Goal: Ask a question: Seek information or help from site administrators or community

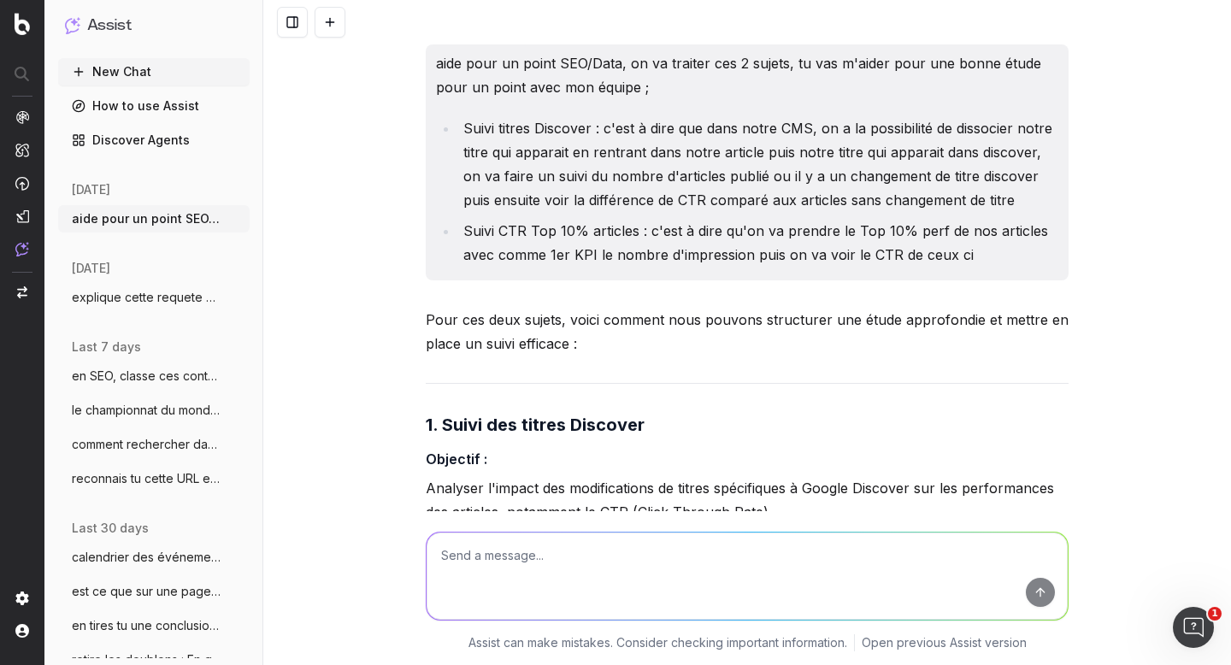
scroll to position [16866, 0]
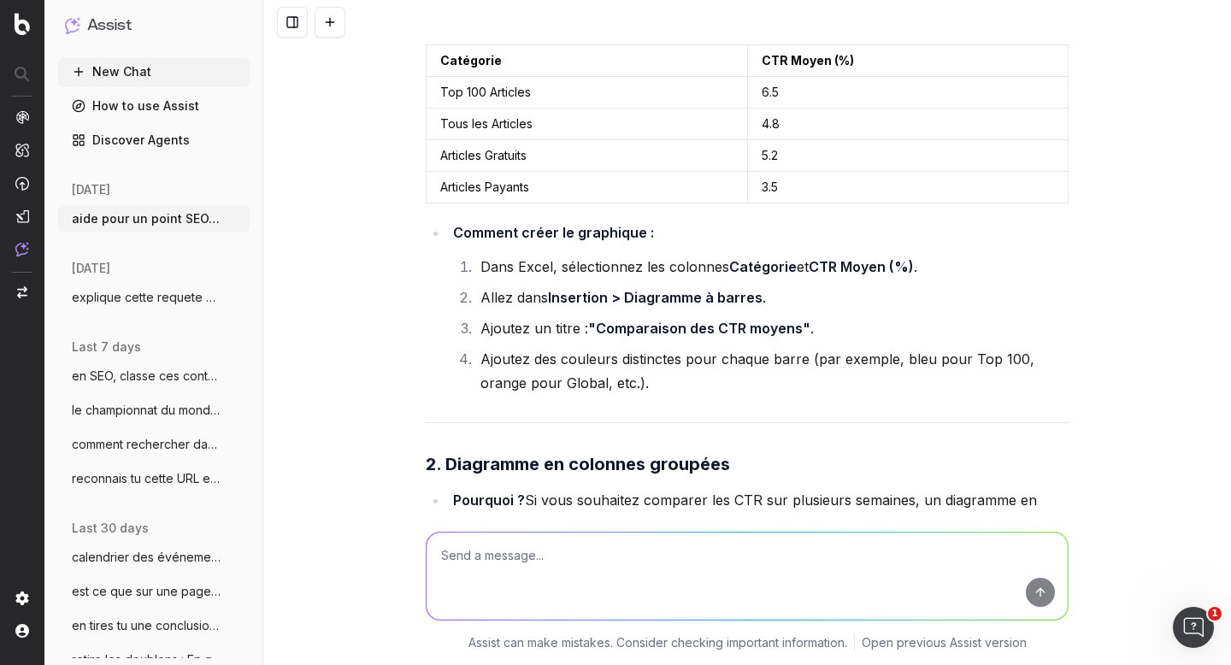
click at [130, 76] on button "New Chat" at bounding box center [153, 71] width 191 height 27
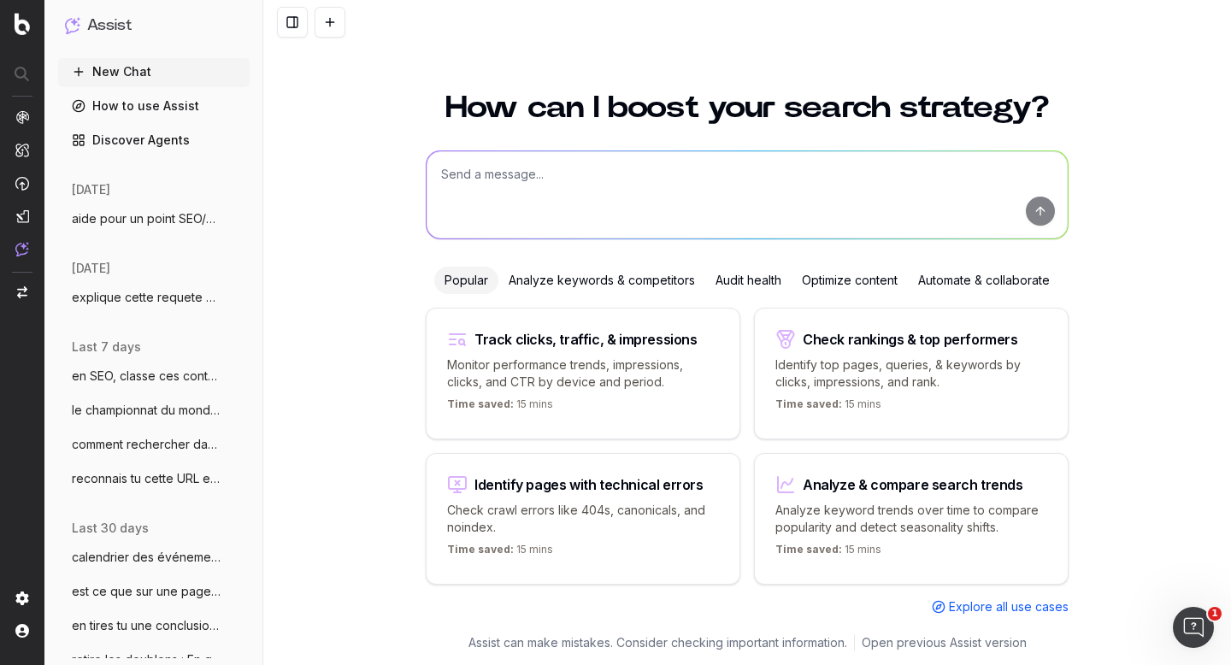
click at [531, 173] on textarea at bounding box center [747, 194] width 641 height 87
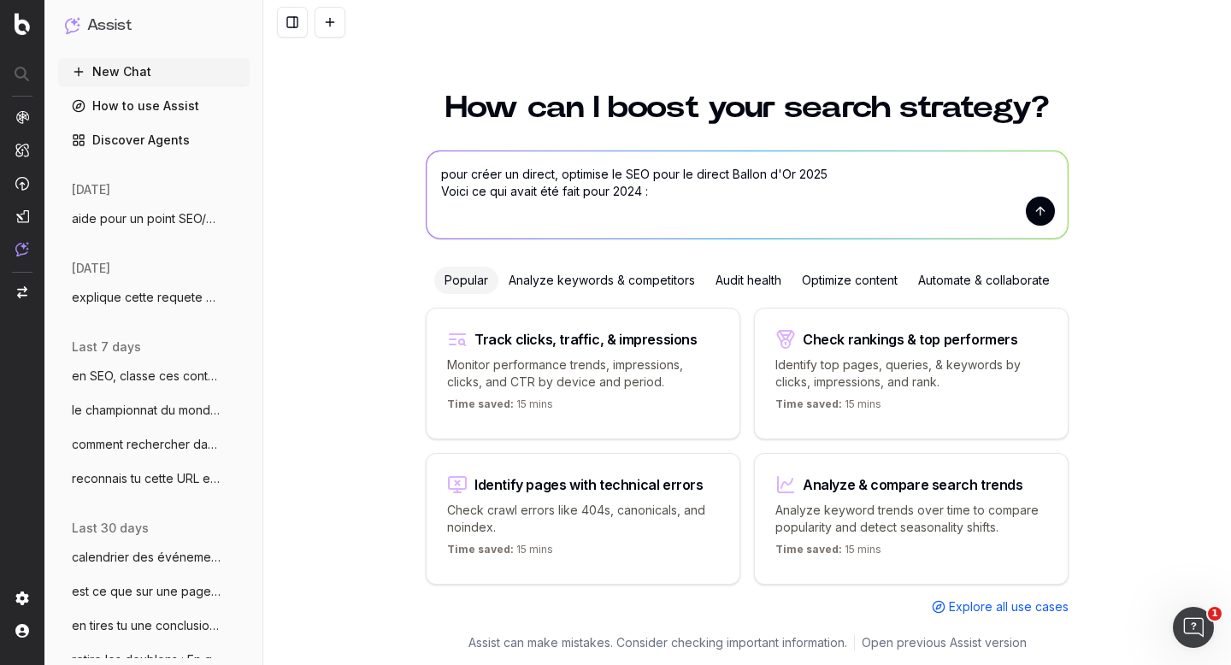
paste textarea "Ballon d'Or : Suivez en direct la cérémonie du Ballon d'Or [DATE][DATE][DATE] m…"
type textarea "pour créer un direct, optimise le SEO pour le direct Ballon d'Or 2025 Voici ce …"
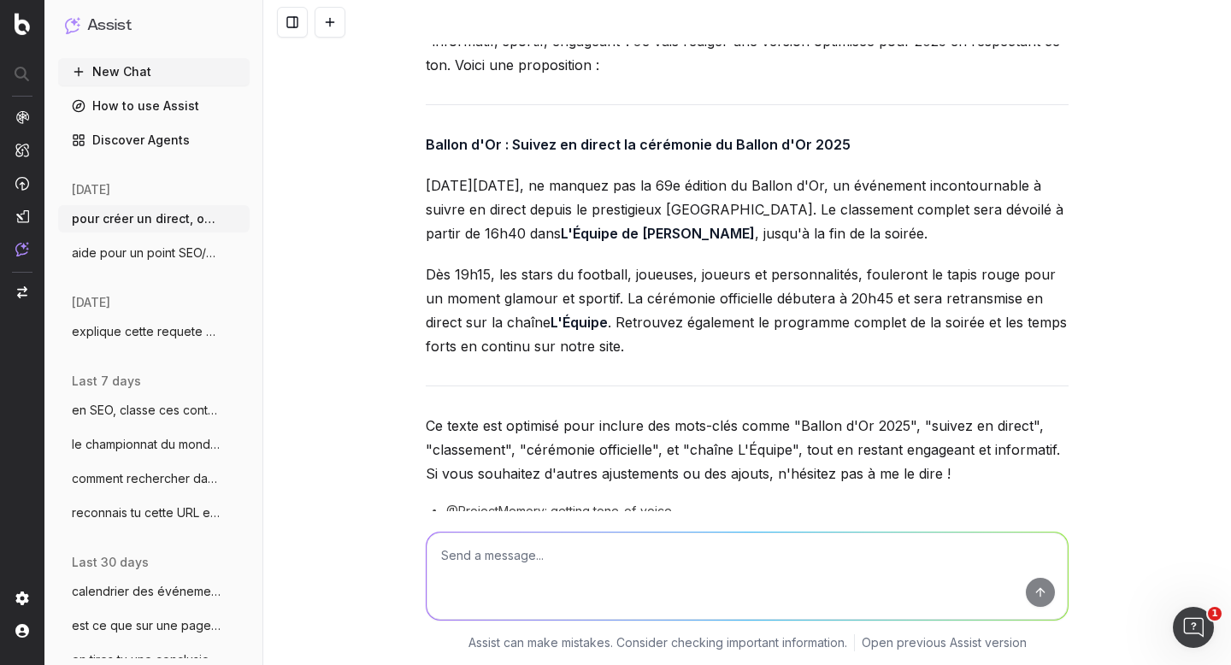
scroll to position [410, 0]
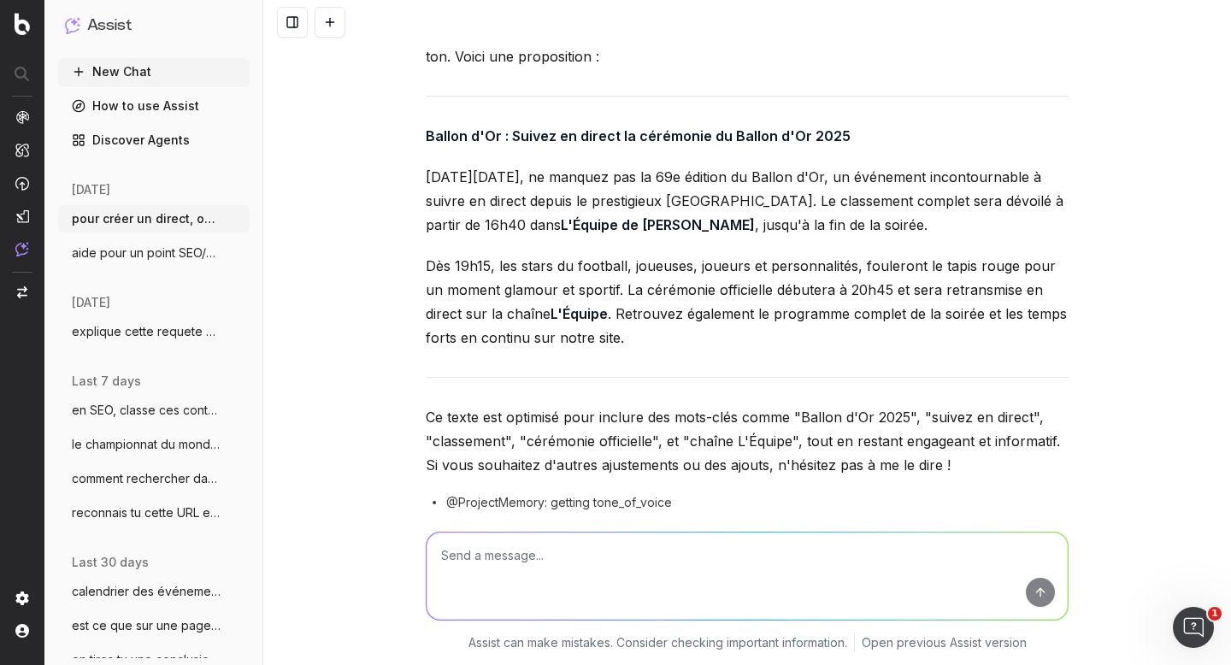
click at [494, 544] on textarea at bounding box center [747, 576] width 641 height 87
type textarea "a"
type textarea "pars d'une base zéro si tu veux refait"
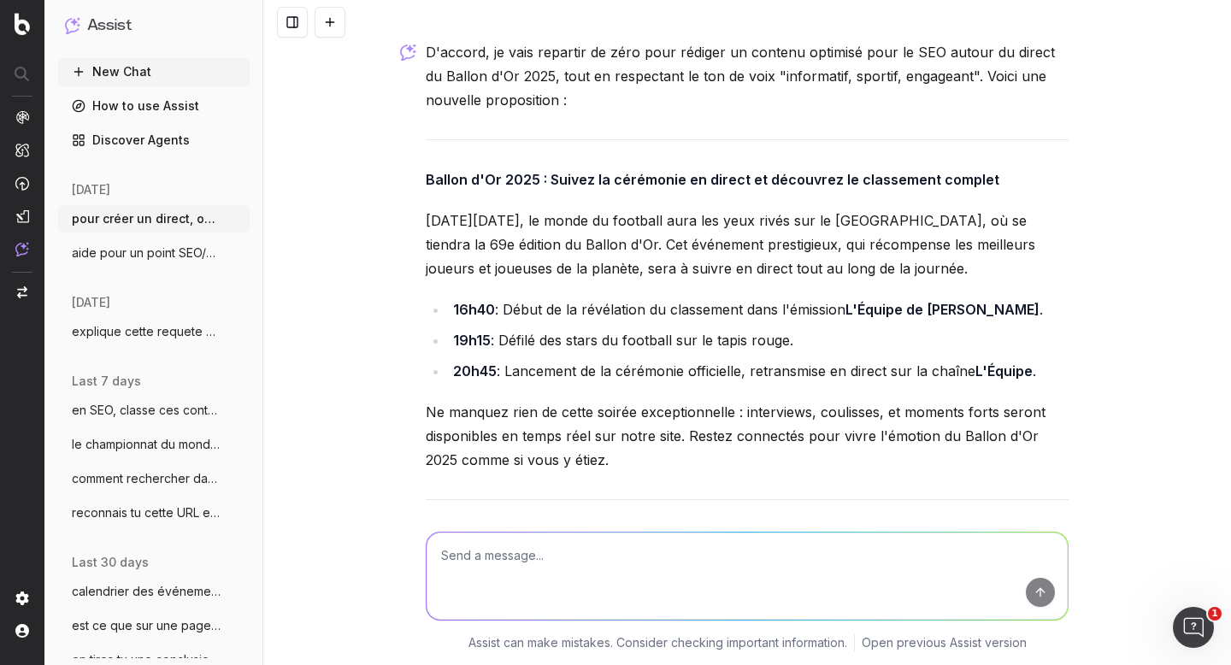
scroll to position [1022, 0]
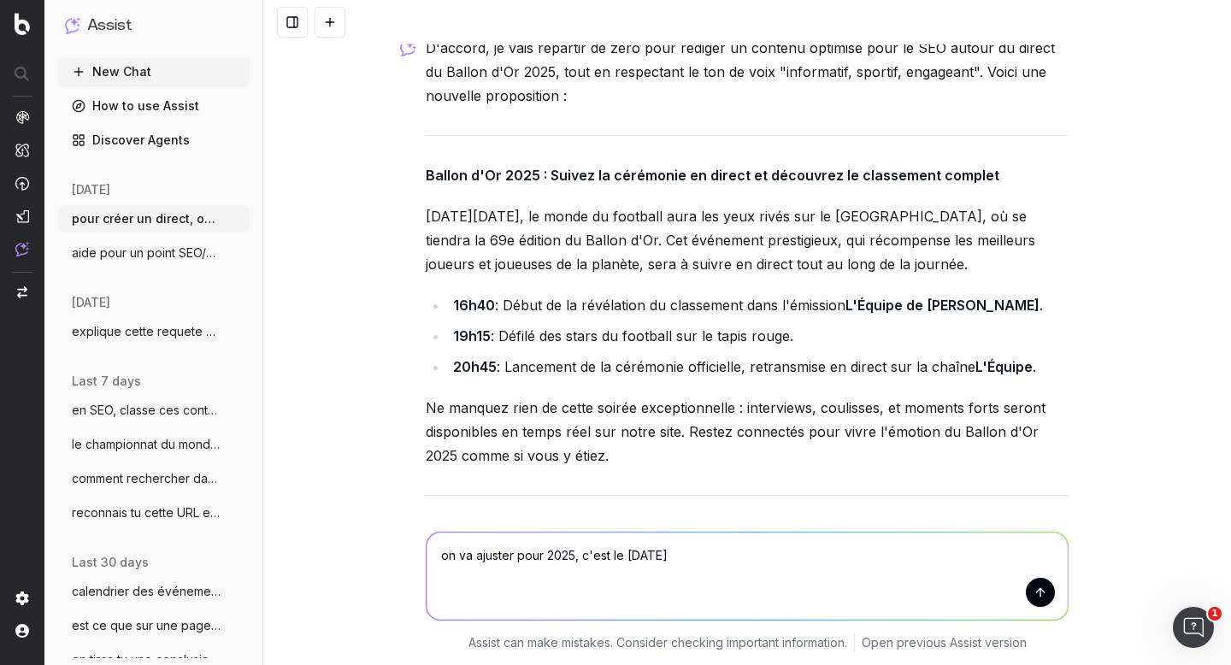
type textarea "on va ajuster pour 2025, c'est le [DATE]"
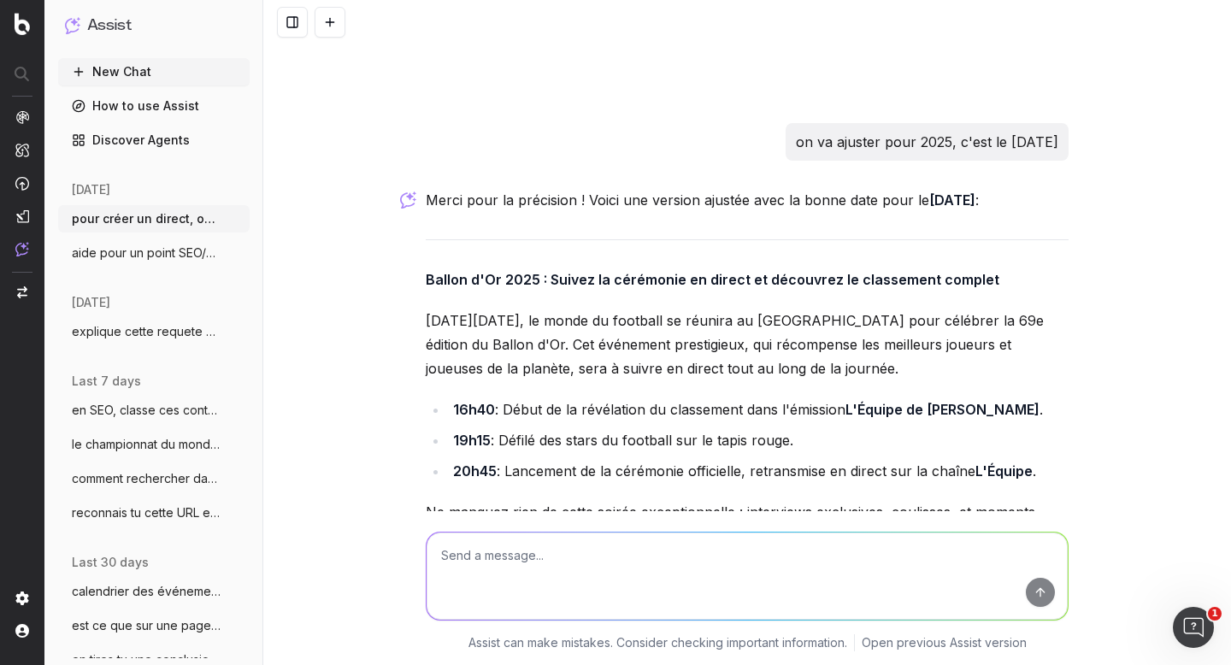
scroll to position [1644, 0]
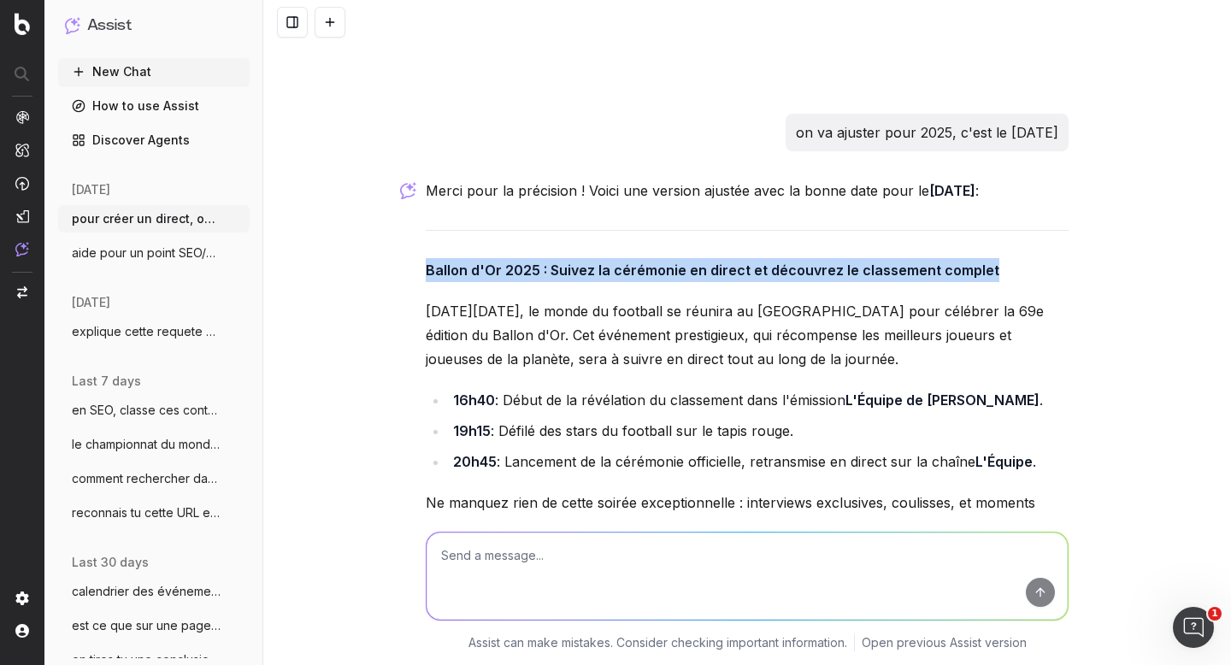
drag, startPoint x: 412, startPoint y: 268, endPoint x: 989, endPoint y: 266, distance: 577.1
copy strong "Ballon d'Or 2025 : Suivez la cérémonie en direct et découvrez le classement com…"
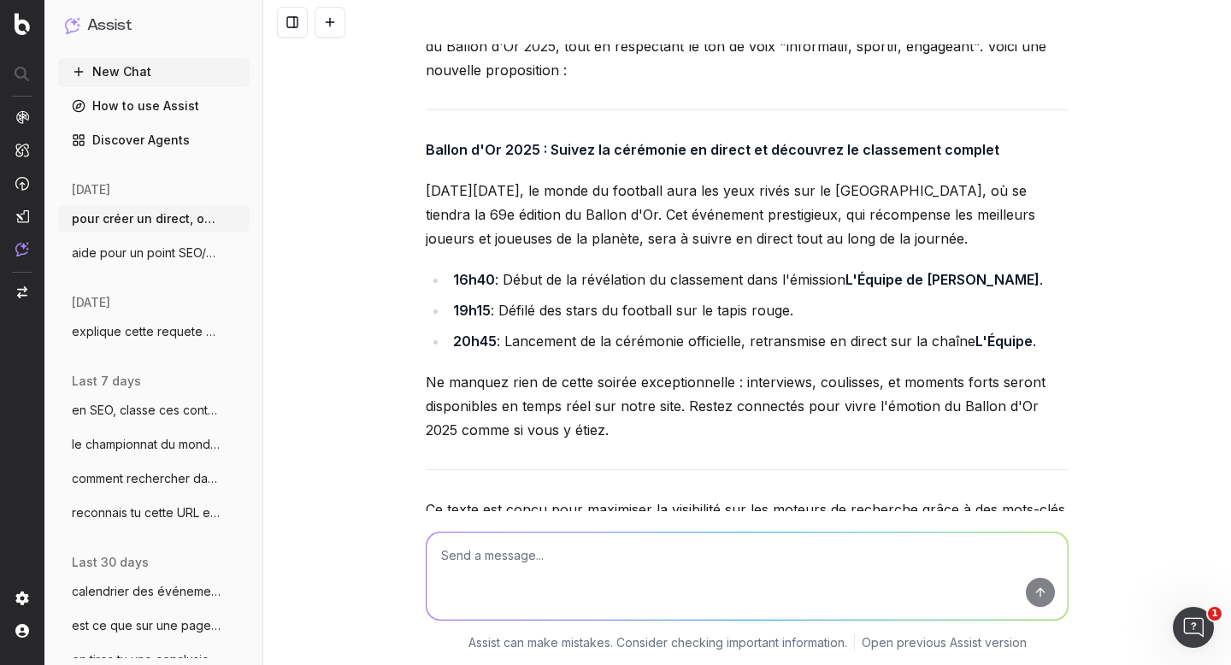
scroll to position [1044, 0]
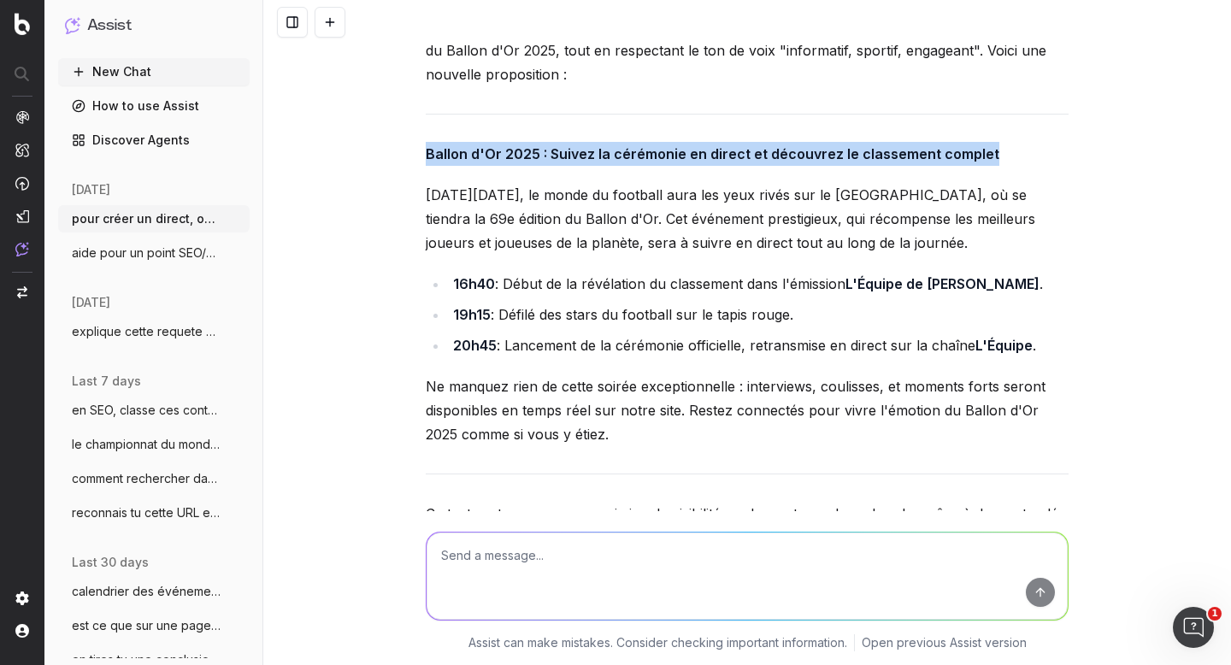
drag, startPoint x: 415, startPoint y: 151, endPoint x: 993, endPoint y: 159, distance: 578.0
click at [993, 159] on div "pour créer un direct, optimise le SEO pour le direct Ballon d'Or 2025 Voici ce …" at bounding box center [747, 171] width 657 height 2341
copy strong "Ballon d'Or 2025 : Suivez la cérémonie en direct et découvrez le classement com…"
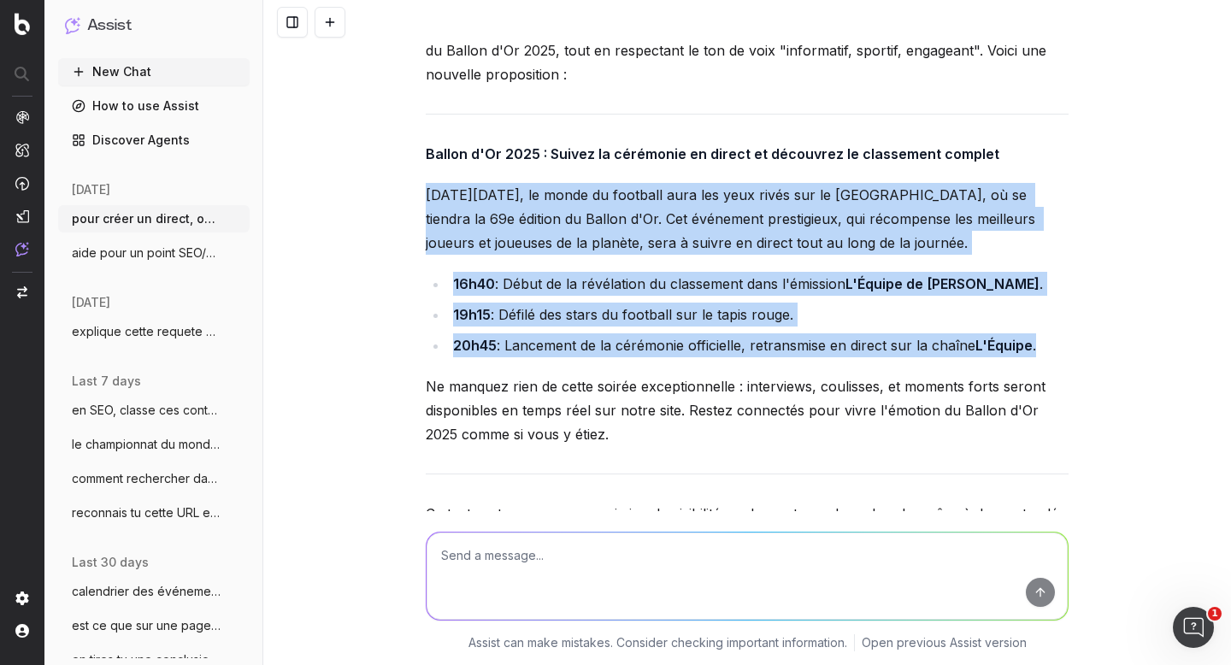
drag, startPoint x: 413, startPoint y: 196, endPoint x: 1065, endPoint y: 346, distance: 669.4
click at [1065, 346] on div "pour créer un direct, optimise le SEO pour le direct Ballon d'Or 2025 Voici ce …" at bounding box center [747, 171] width 657 height 2341
copy div "[DATE][DATE], le monde du football aura les yeux rivés sur le [GEOGRAPHIC_DATA]…"
click at [498, 568] on textarea at bounding box center [747, 576] width 641 height 87
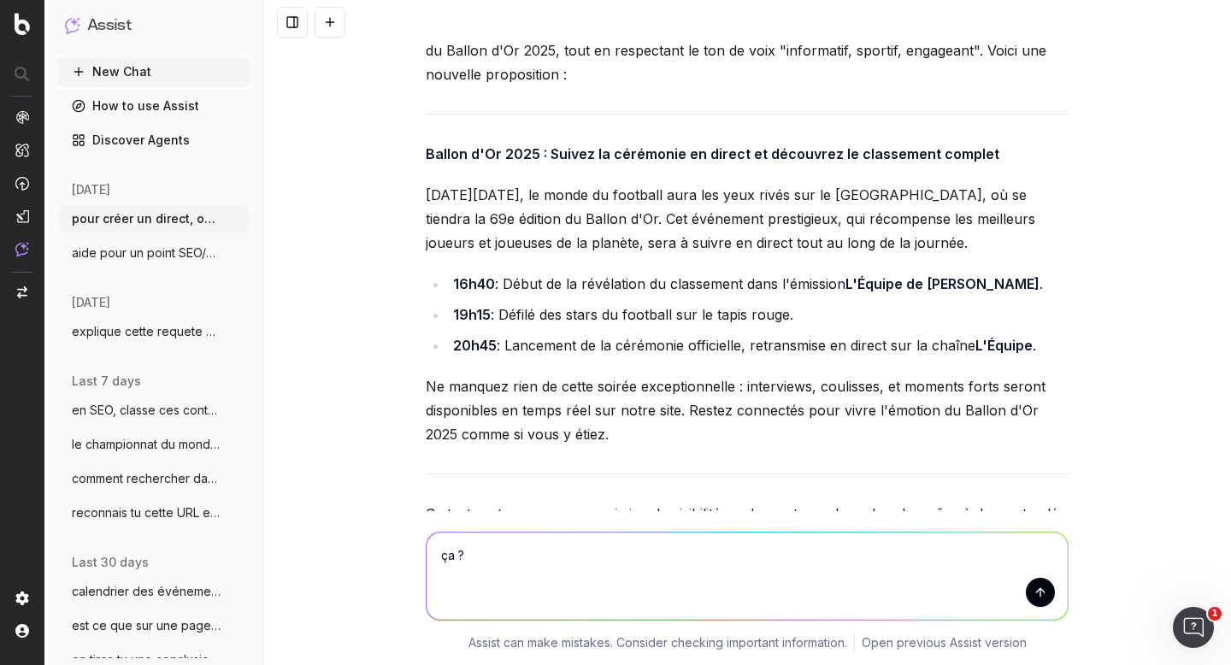
paste textarea "[DATE][DATE], le monde du football aura les yeux rivés sur le [GEOGRAPHIC_DATA]…"
type textarea "ça ? [DATE][DATE], le monde du football aura les yeux rivés sur le [GEOGRAPHIC_…"
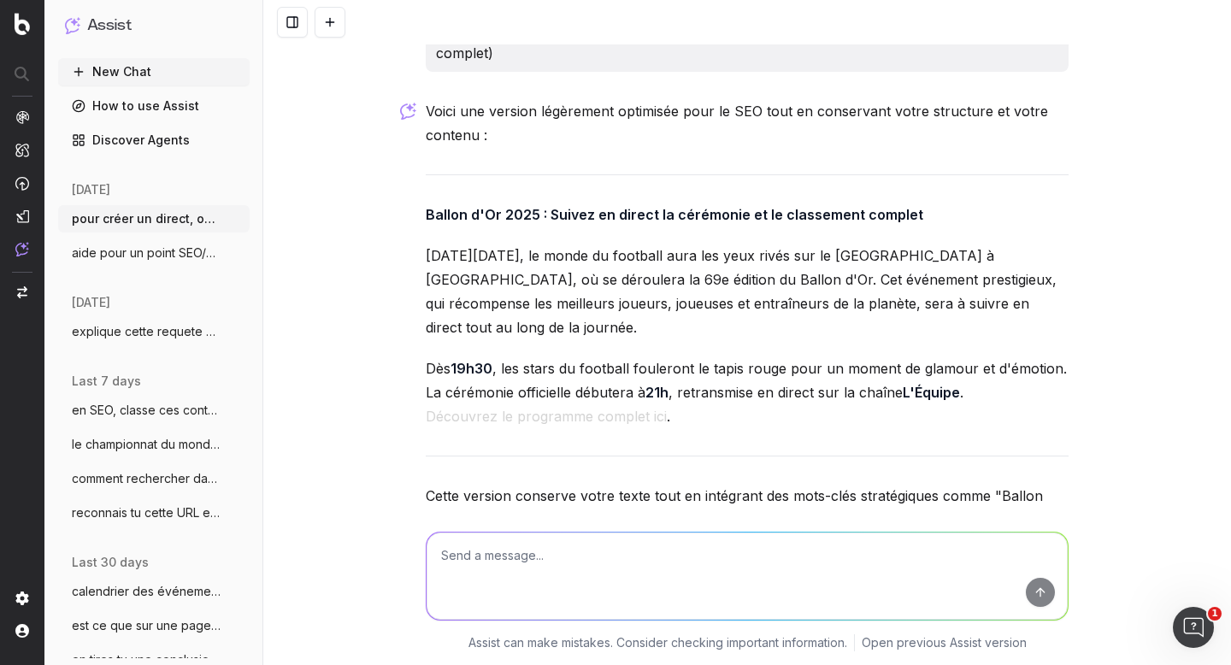
scroll to position [2541, 0]
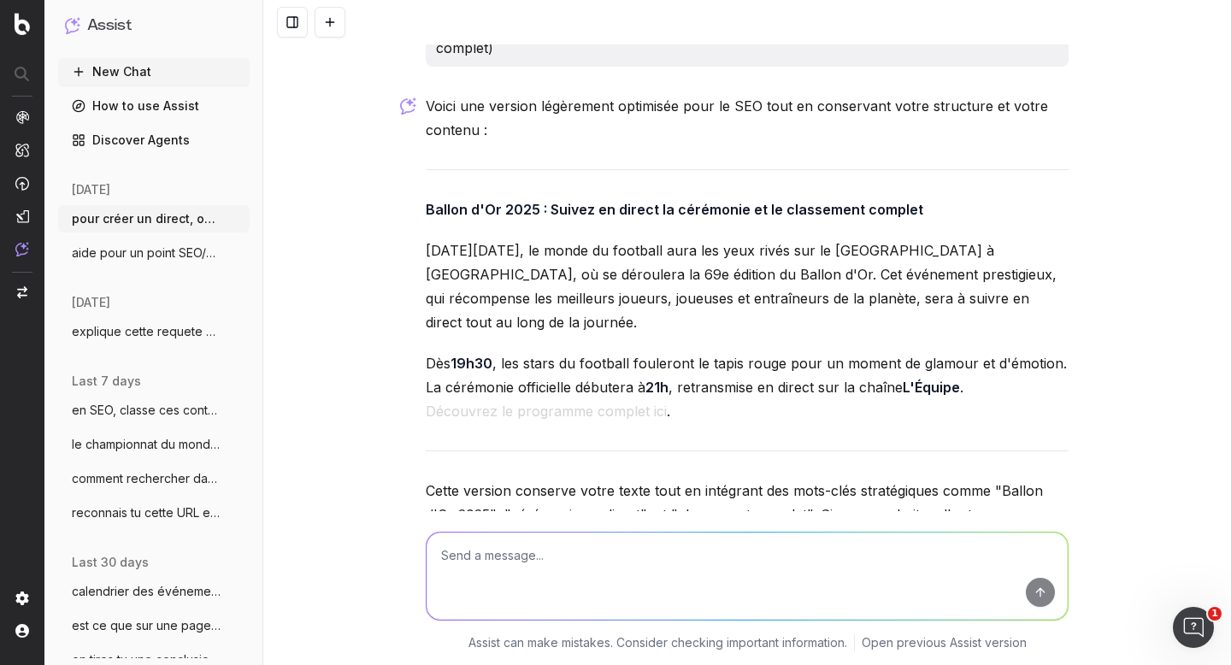
click at [556, 571] on textarea at bounding box center [747, 576] width 641 height 87
drag, startPoint x: 610, startPoint y: 555, endPoint x: 445, endPoint y: 554, distance: 165.0
click at [445, 554] on textarea "dire que ça commence" at bounding box center [747, 576] width 641 height 87
type textarea "d"
paste textarea "Le classement sera dévoilé à partir de 16h40 dans L'Équipe de [PERSON_NAME] jus…"
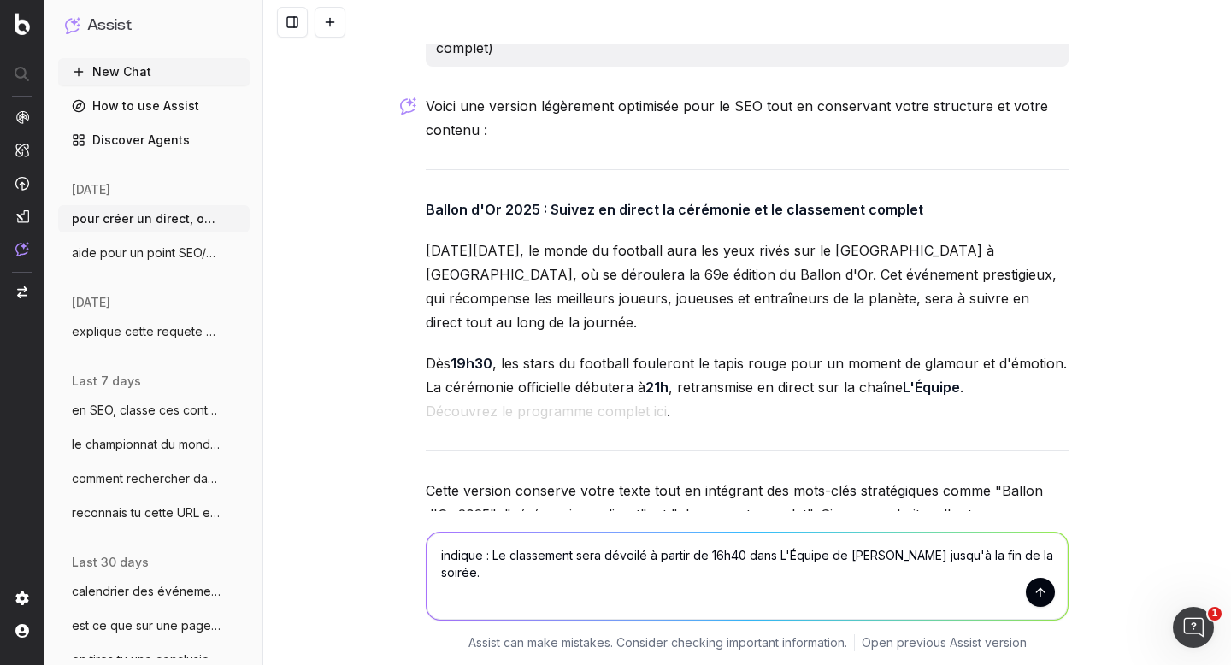
scroll to position [2556, 0]
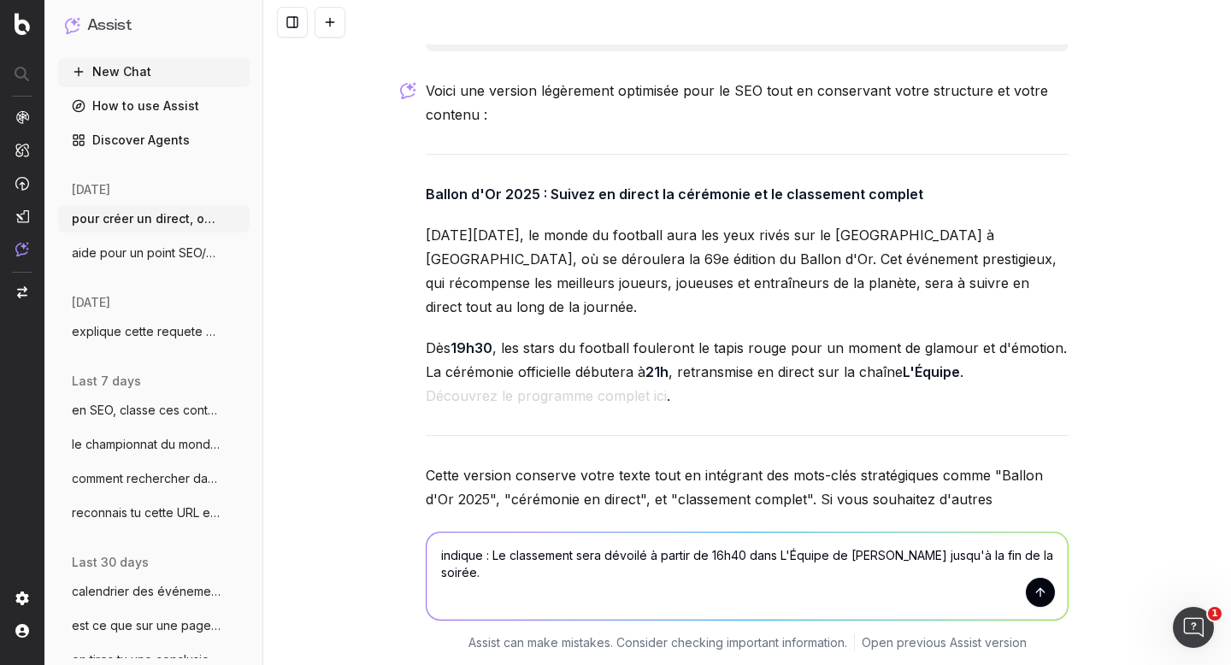
drag, startPoint x: 756, startPoint y: 255, endPoint x: 756, endPoint y: 299, distance: 44.5
click at [756, 299] on p "[DATE][DATE], le monde du football aura les yeux rivés sur le [GEOGRAPHIC_DATA]…" at bounding box center [747, 271] width 643 height 96
copy p "Cet événement prestigieux, qui récompense les meilleurs joueurs, joueuses et en…"
click at [1029, 554] on textarea "indique : Le classement sera dévoilé à partir de 16h40 dans L'Équipe de [PERSON…" at bounding box center [747, 576] width 641 height 87
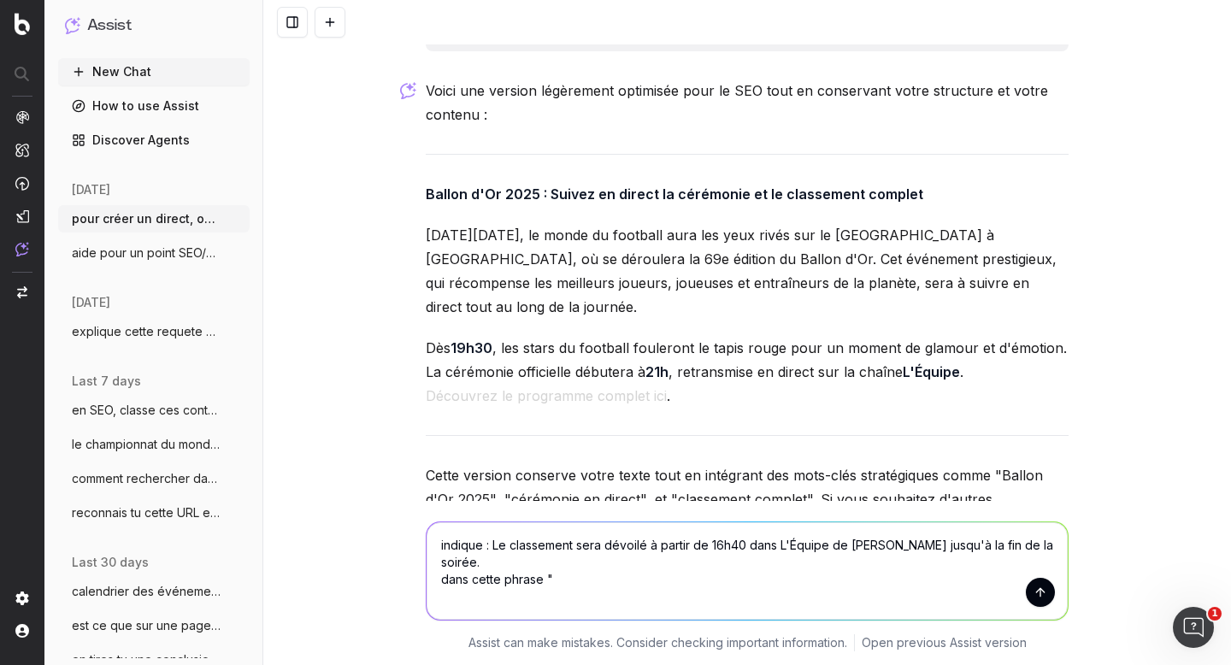
paste textarea "Cet événement prestigieux, qui récompense les meilleurs joueurs, joueuses et en…"
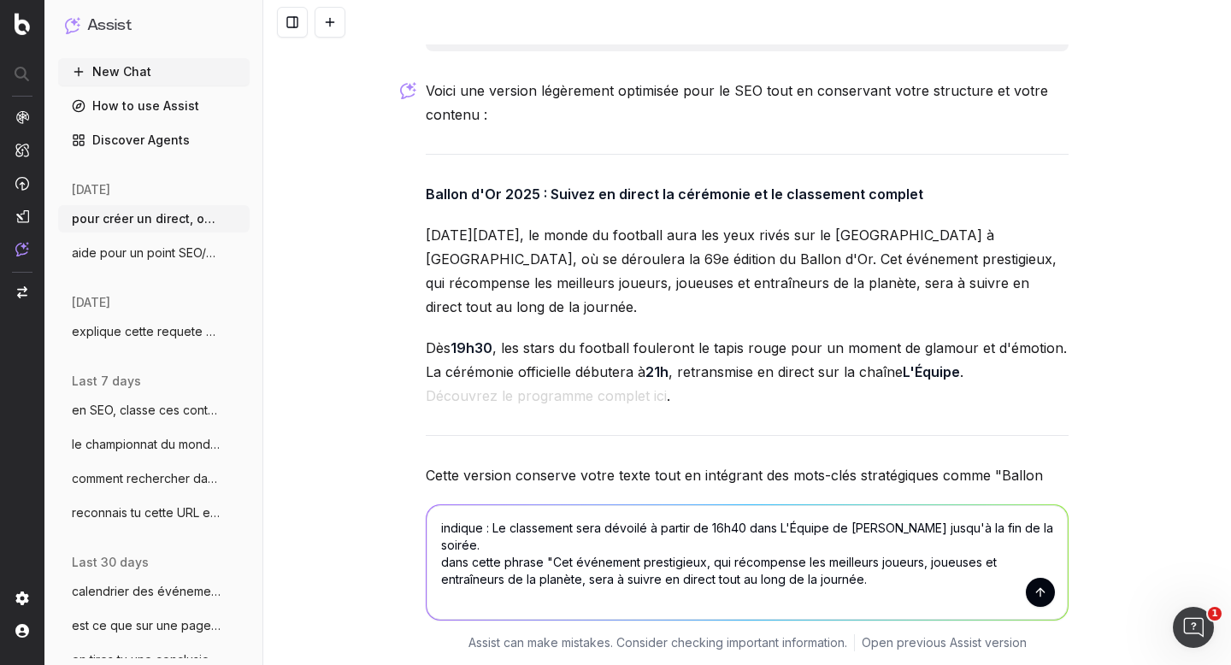
type textarea "indique : Le classement sera dévoilé à partir de 16h40 dans L'Équipe de [PERSON…"
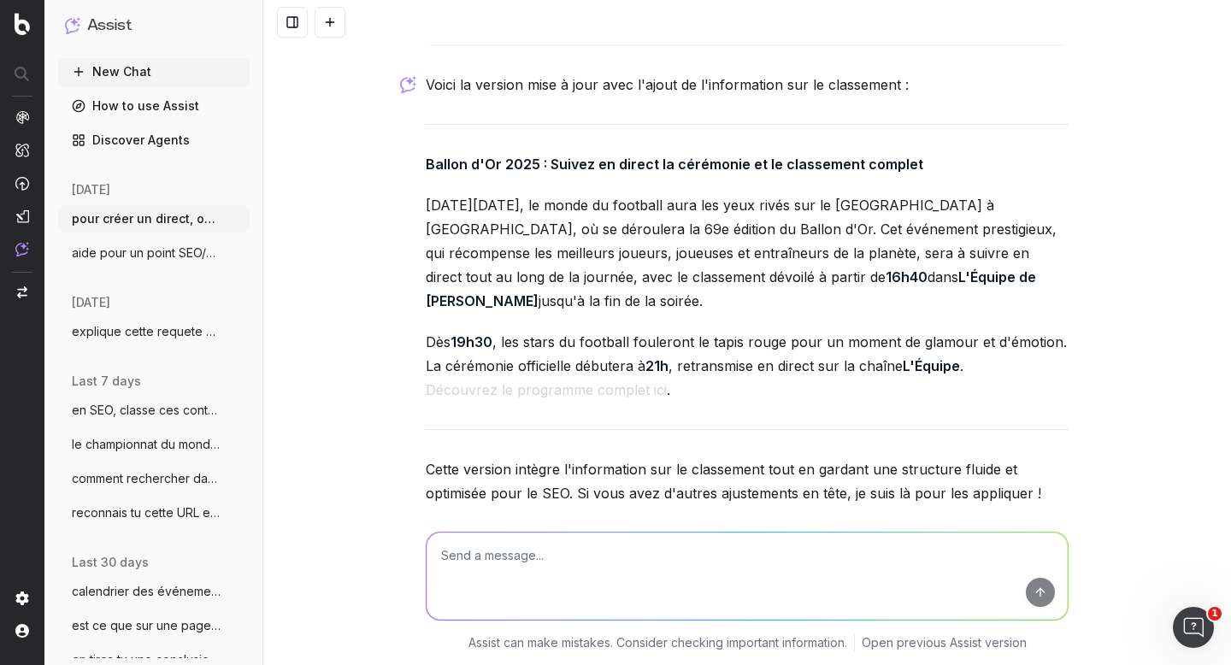
scroll to position [3229, 0]
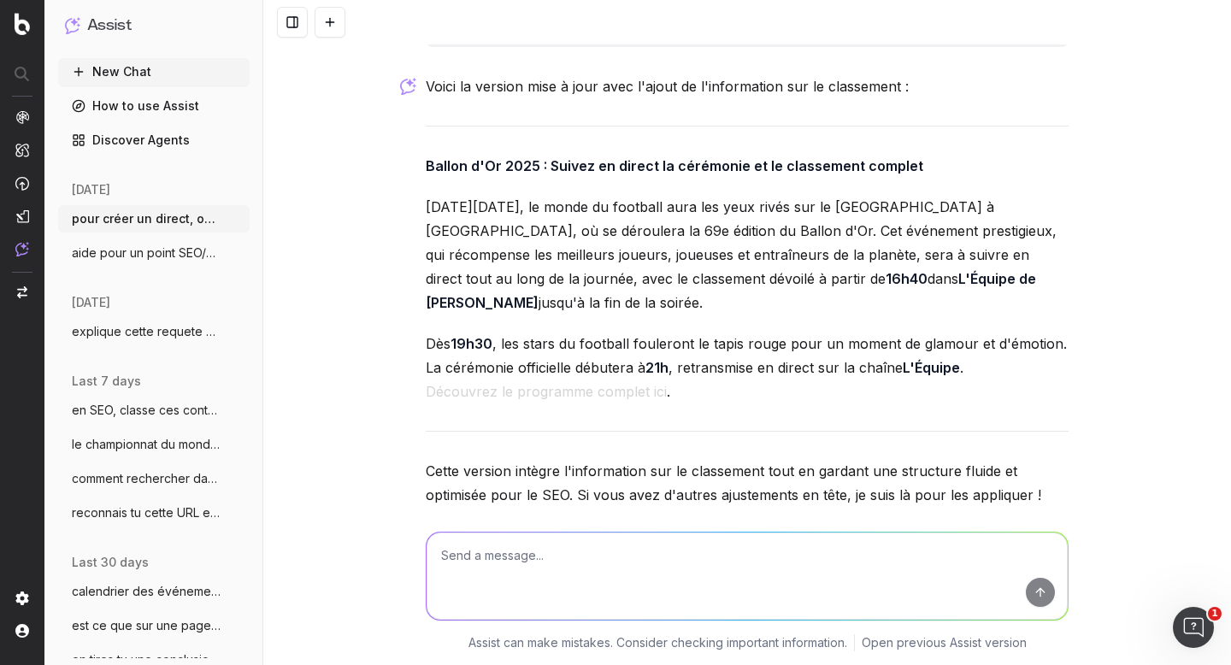
drag, startPoint x: 754, startPoint y: 230, endPoint x: 754, endPoint y: 299, distance: 69.2
click at [754, 299] on p "[DATE][DATE], le monde du football aura les yeux rivés sur le [GEOGRAPHIC_DATA]…" at bounding box center [747, 255] width 643 height 120
copy p "Cet événement prestigieux, qui récompense les meilleurs joueurs, joueuses et en…"
click at [520, 545] on textarea at bounding box center [747, 576] width 641 height 87
paste textarea "Cet événement prestigieux, qui récompense les meilleurs joueurs, joueuses et en…"
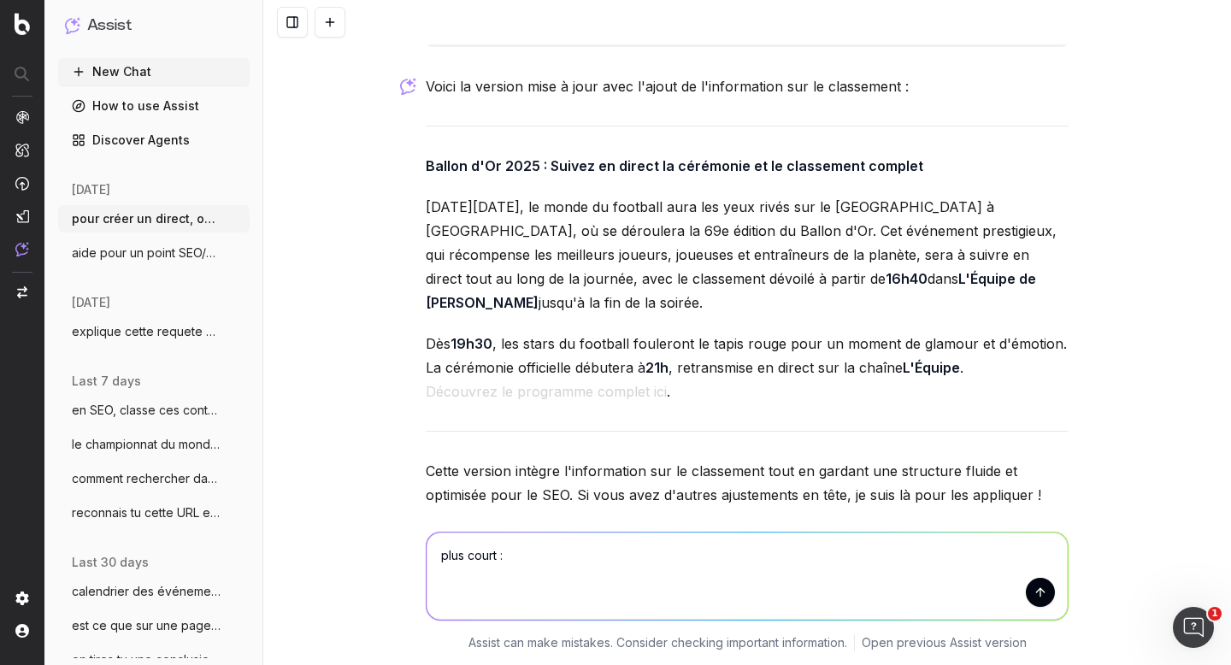
type textarea "plus court : Cet événement prestigieux, qui récompense les meilleurs joueurs, j…"
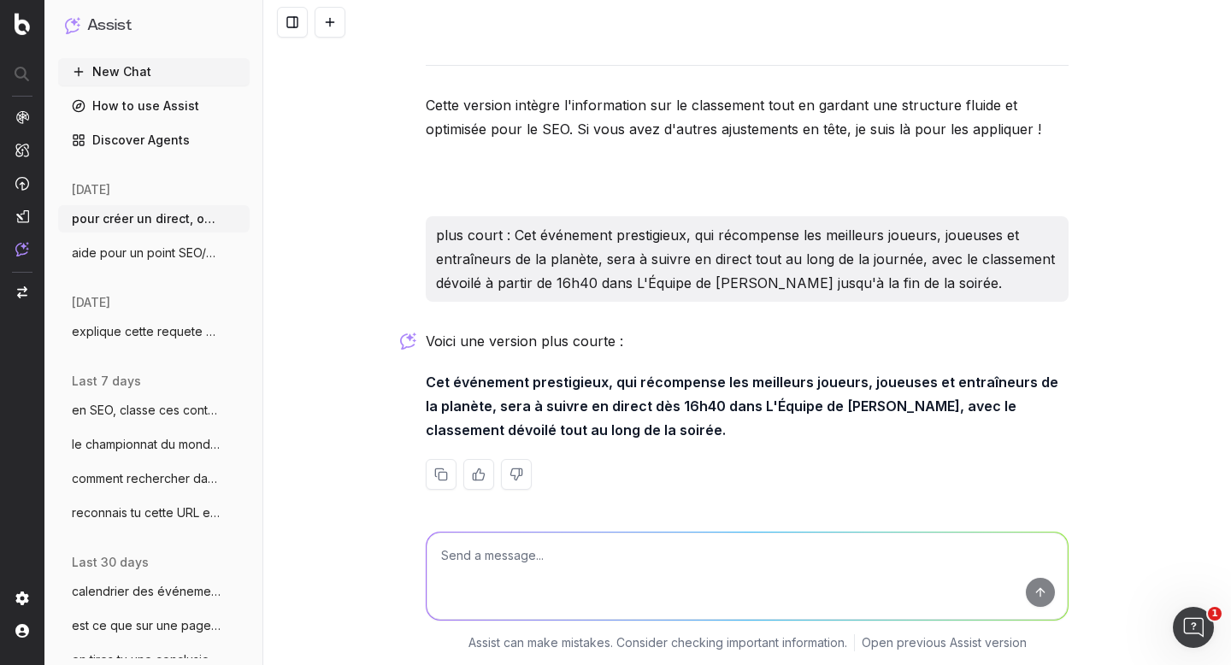
scroll to position [3601, 0]
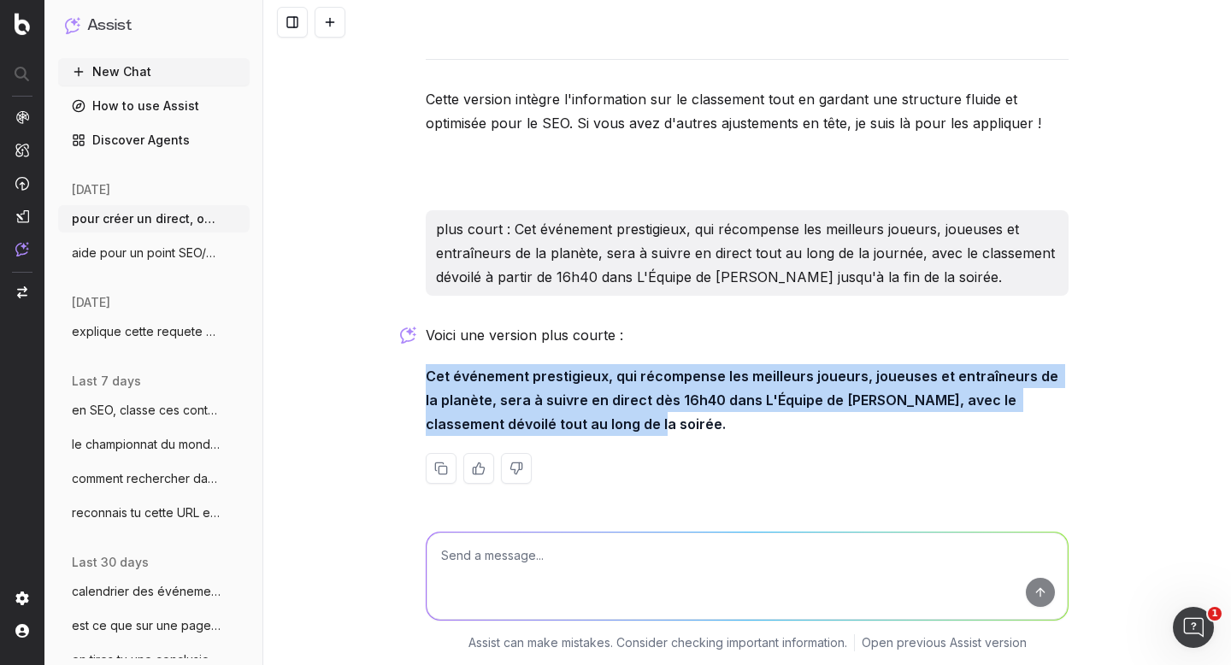
drag, startPoint x: 415, startPoint y: 368, endPoint x: 555, endPoint y: 425, distance: 151.5
copy strong "Cet événement prestigieux, qui récompense les meilleurs joueurs, joueuses et en…"
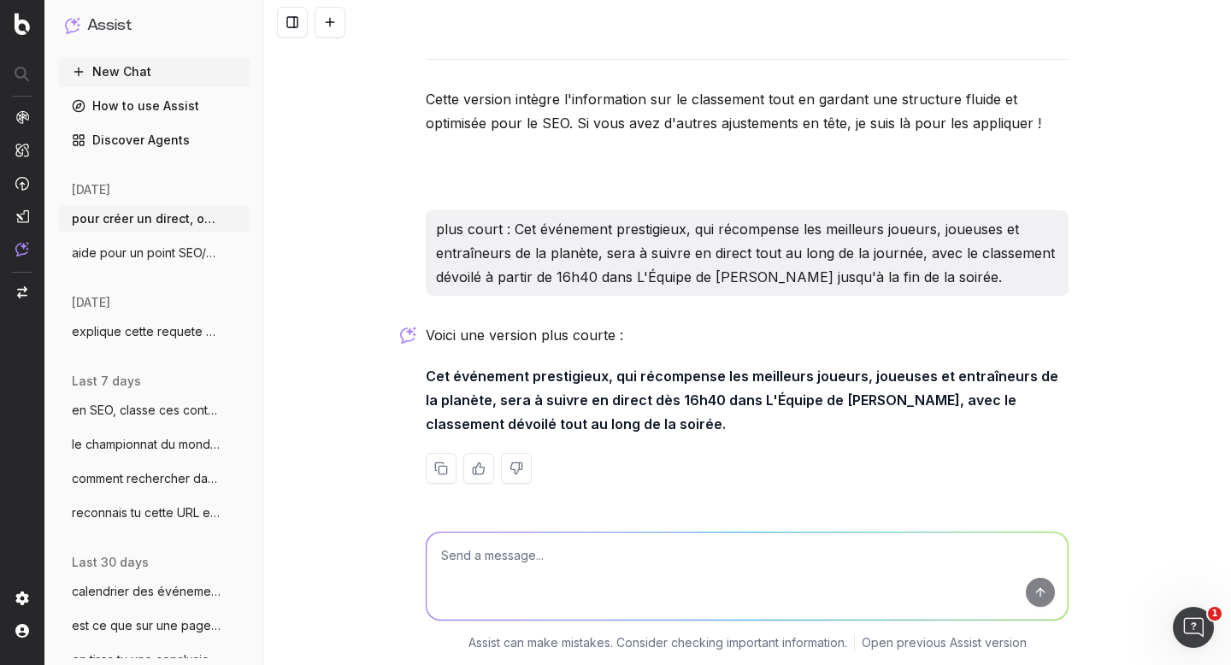
click at [524, 548] on textarea at bounding box center [747, 576] width 641 height 87
paste textarea "Cet événement prestigieux, qui récompense les meilleurs joueurs, joueuses et en…"
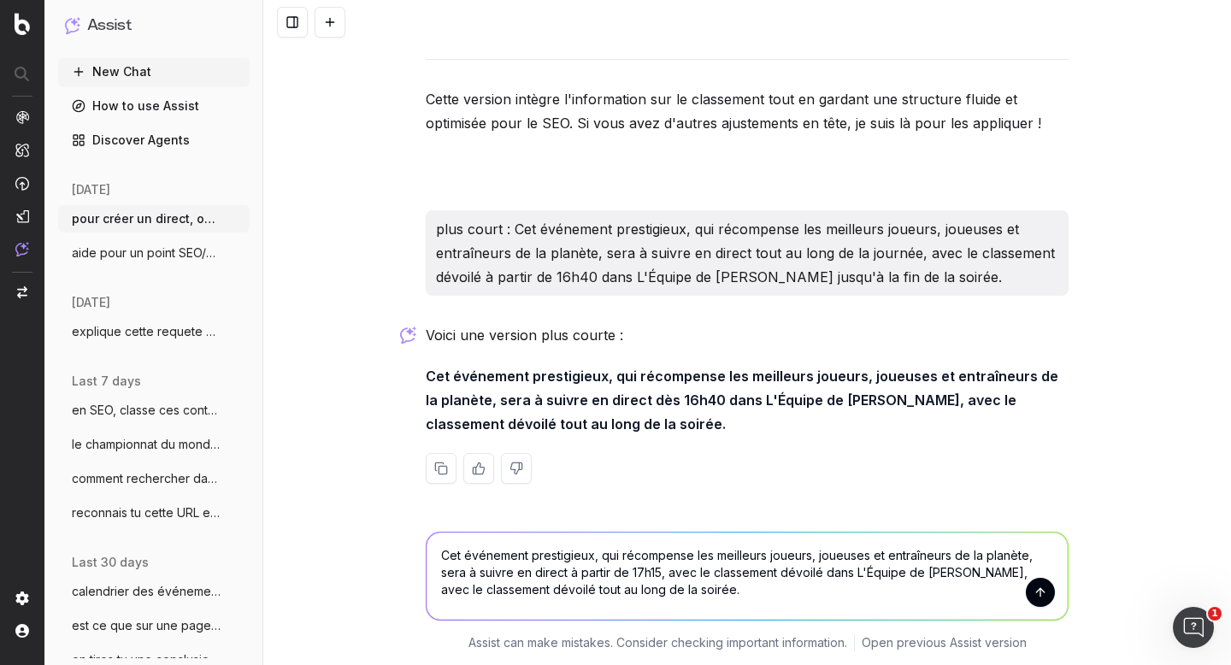
click at [568, 569] on textarea "Cet événement prestigieux, qui récompense les meilleurs joueurs, joueuses et en…" at bounding box center [747, 576] width 641 height 87
drag, startPoint x: 802, startPoint y: 571, endPoint x: 906, endPoint y: 574, distance: 104.3
click at [906, 574] on textarea "Cet événement prestigieux, qui récompense les meilleurs joueurs, joueuses et en…" at bounding box center [747, 576] width 641 height 87
click at [659, 572] on textarea "Cet événement prestigieux, qui récompense les meilleurs joueurs, joueuses et en…" at bounding box center [747, 576] width 641 height 87
paste textarea "classement dévoilé"
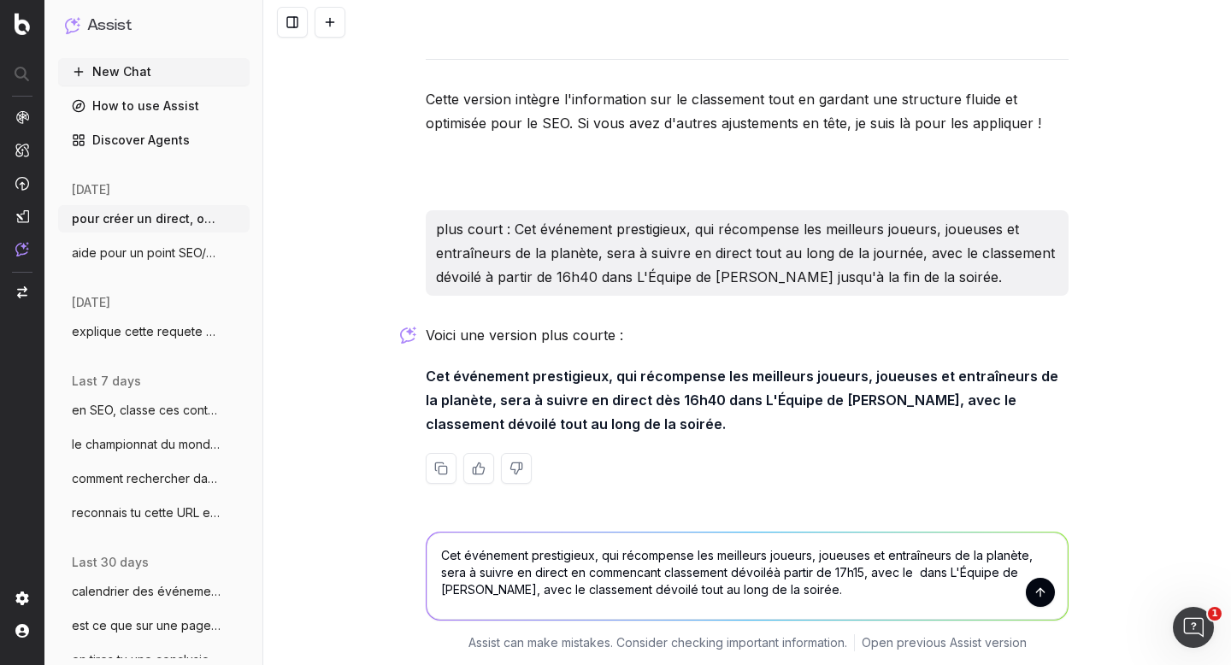
click at [657, 568] on textarea "Cet événement prestigieux, qui récompense les meilleurs joueurs, joueuses et en…" at bounding box center [747, 576] width 641 height 87
click at [804, 574] on textarea "Cet événement prestigieux, qui récompense les meilleurs joueurs, joueuses et en…" at bounding box center [747, 576] width 641 height 87
drag, startPoint x: 949, startPoint y: 572, endPoint x: 900, endPoint y: 572, distance: 48.7
click at [900, 572] on textarea "Cet événement prestigieux, qui récompense les meilleurs joueurs, joueuses et en…" at bounding box center [747, 576] width 641 height 87
click at [560, 574] on textarea "Cet événement prestigieux, qui récompense les meilleurs joueurs, joueuses et en…" at bounding box center [747, 576] width 641 height 87
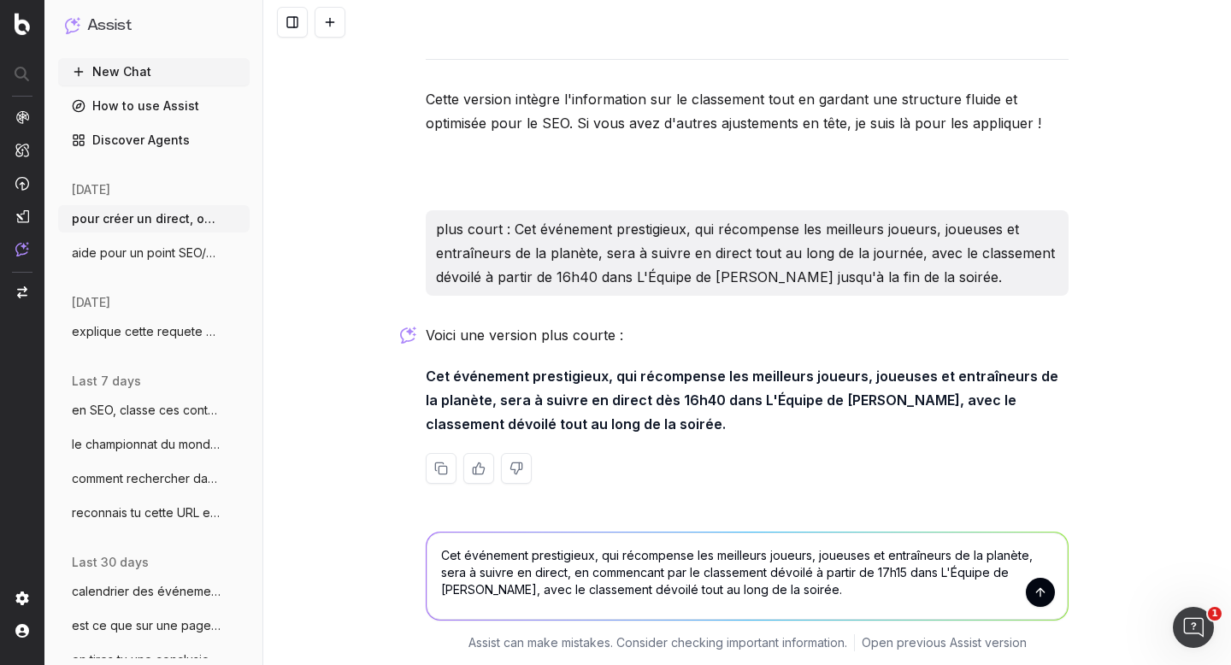
drag, startPoint x: 434, startPoint y: 591, endPoint x: 587, endPoint y: 591, distance: 153.0
click at [587, 591] on textarea "Cet événement prestigieux, qui récompense les meilleurs joueurs, joueuses et en…" at bounding box center [747, 576] width 641 height 87
drag, startPoint x: 603, startPoint y: 590, endPoint x: 427, endPoint y: 543, distance: 181.5
click at [427, 543] on textarea "Cet événement prestigieux, qui récompense les meilleurs joueurs, joueuses et en…" at bounding box center [747, 576] width 641 height 87
click at [438, 551] on textarea "Cet événement prestigieux, qui récompense les meilleurs joueurs, joueuses et en…" at bounding box center [747, 576] width 641 height 87
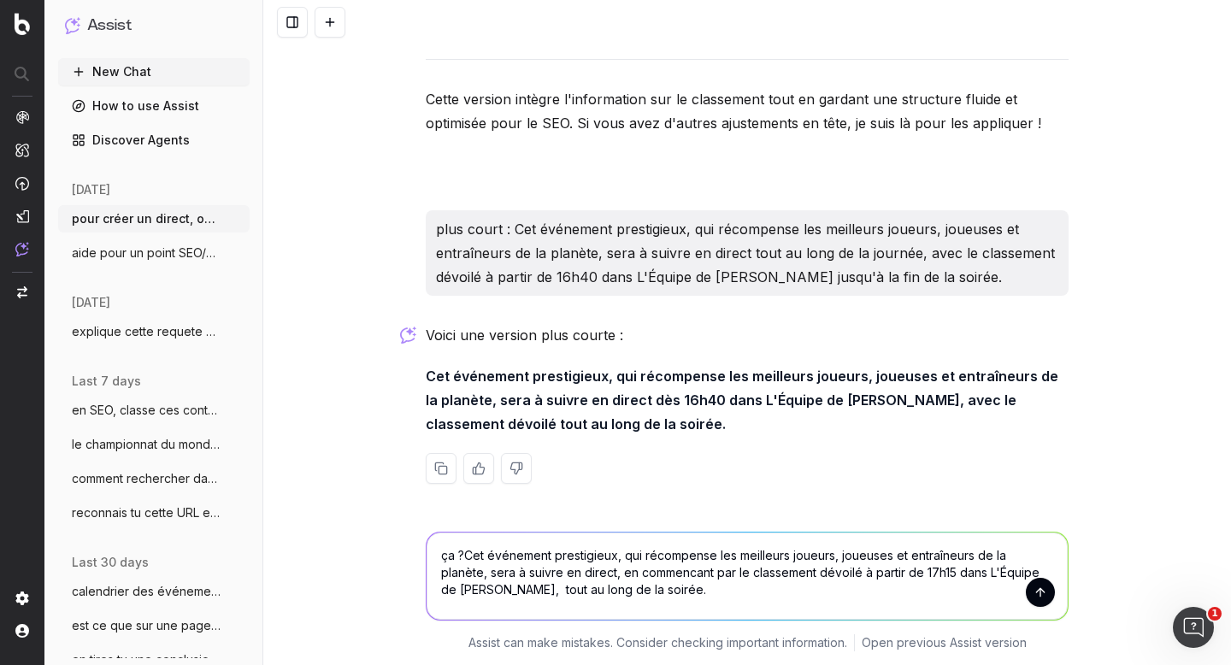
type textarea "ça ? Cet événement prestigieux, qui récompense les meilleurs joueurs, joueuses …"
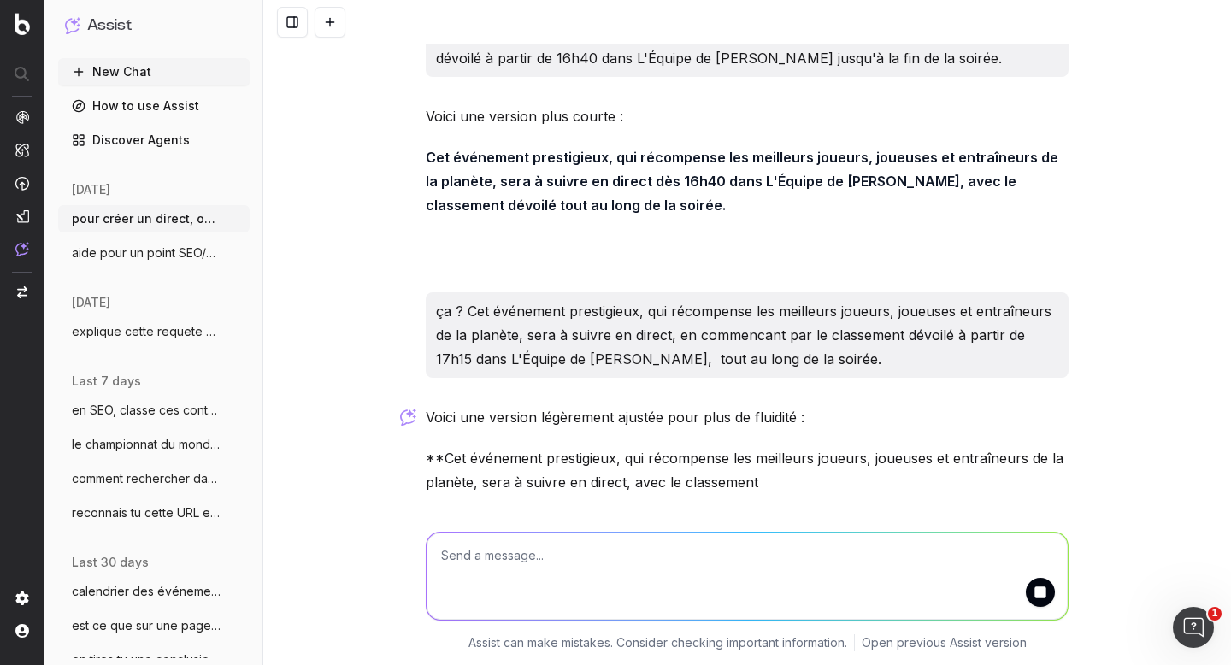
scroll to position [3902, 0]
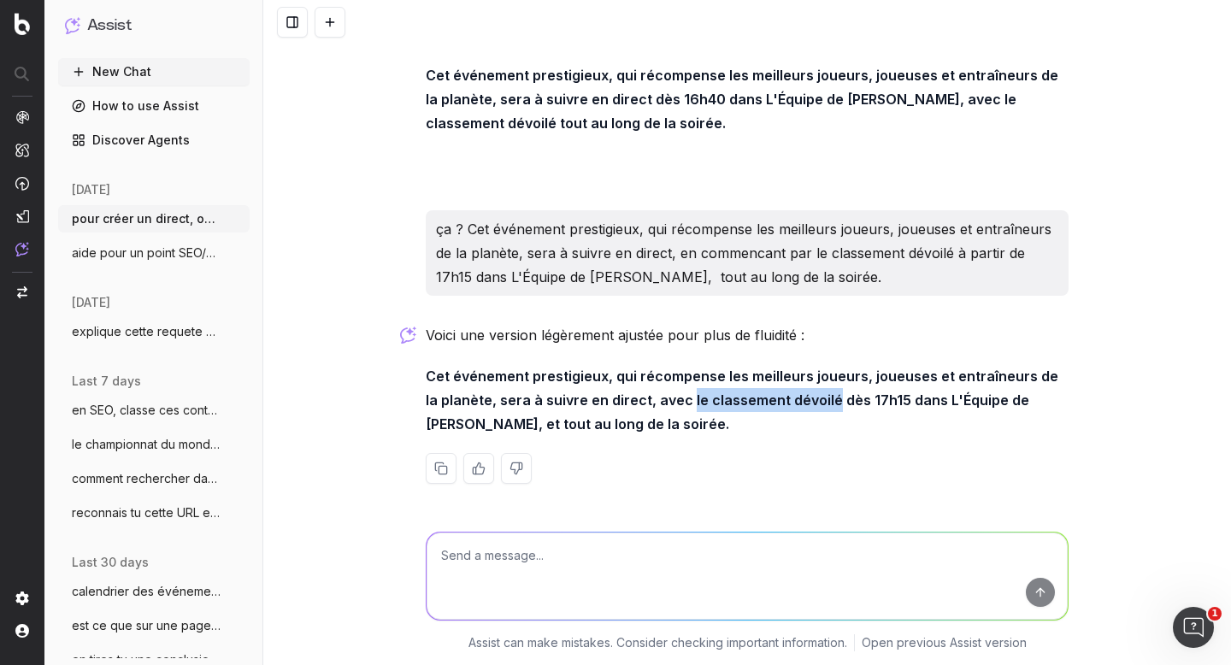
drag, startPoint x: 663, startPoint y: 398, endPoint x: 804, endPoint y: 395, distance: 141.1
click at [804, 395] on strong "Cet événement prestigieux, qui récompense les meilleurs joueurs, joueuses et en…" at bounding box center [744, 400] width 636 height 65
copy strong "le classement dévoilé"
click at [576, 563] on textarea at bounding box center [747, 576] width 641 height 87
paste textarea "le classement dévoilé"
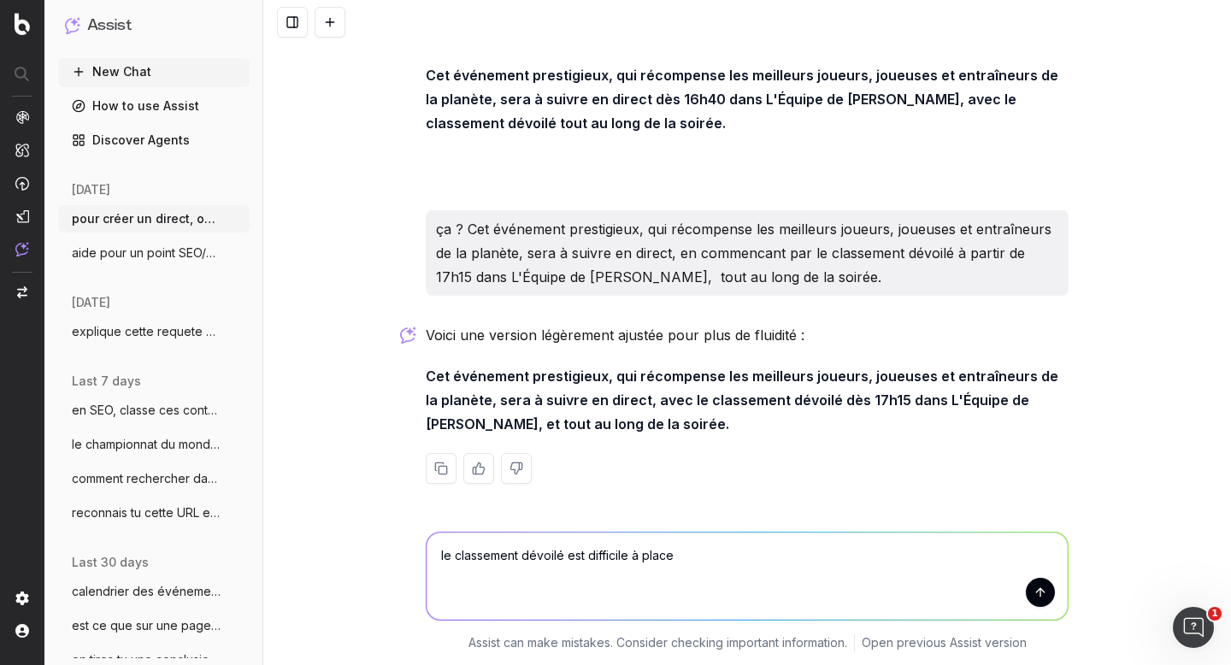
type textarea "le classement dévoilé est difficile à placer"
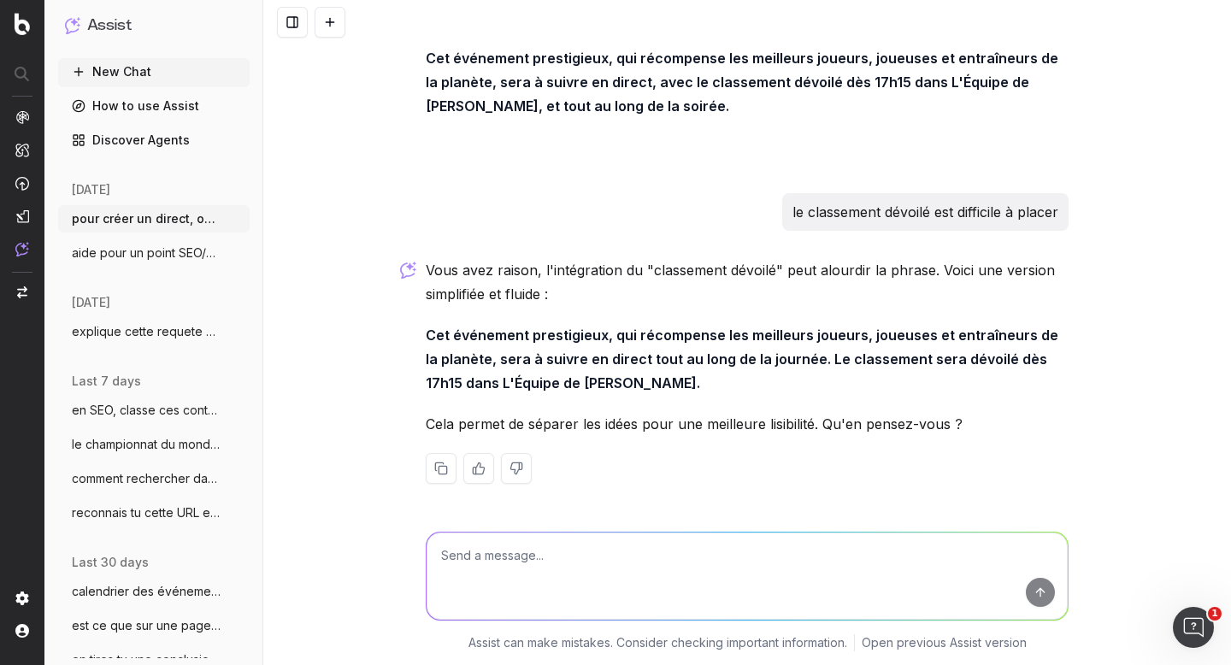
scroll to position [4217, 0]
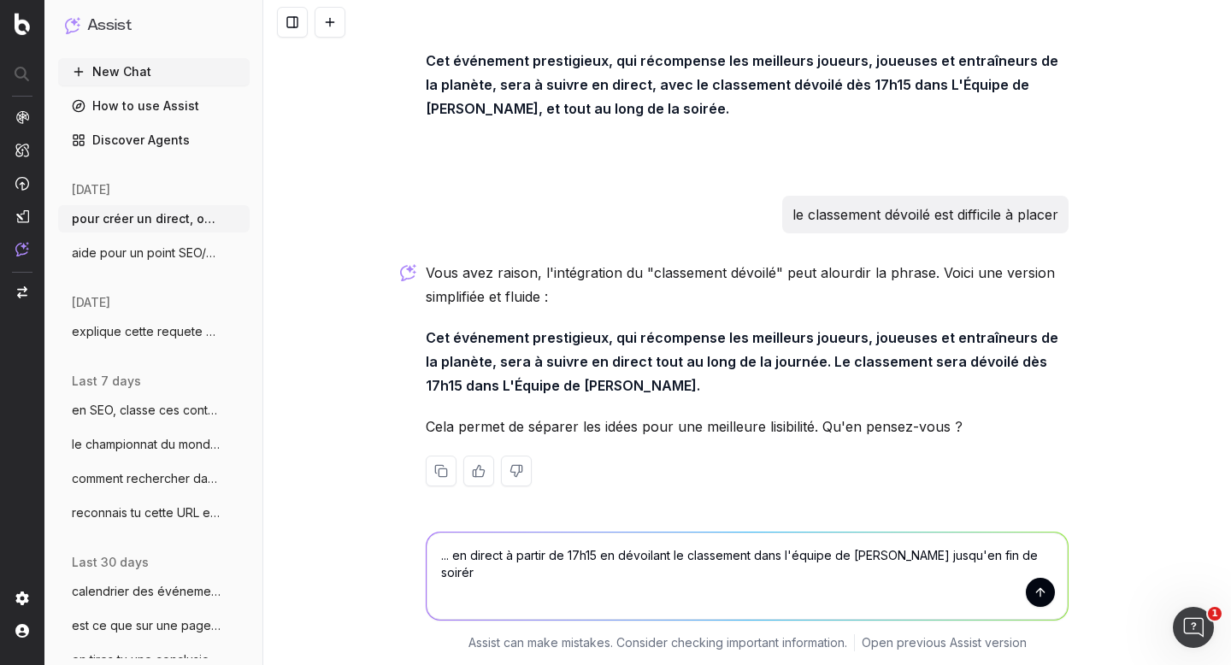
click at [593, 554] on textarea "... en direct à partir de 17h15 en dévoilant le classement dans l'équipe de [PE…" at bounding box center [747, 576] width 641 height 87
click at [880, 554] on textarea "... en direct à partir de 17h15, en dévoilant le classement dans l'équipe de [P…" at bounding box center [747, 576] width 641 height 87
click at [1011, 554] on textarea "... en direct à partir de 17h15, en dévoilant le classement dans l'équipe de [P…" at bounding box center [747, 576] width 641 height 87
type textarea "... en direct à partir de 17h15, en dévoilant le classement dans l'équipe de [P…"
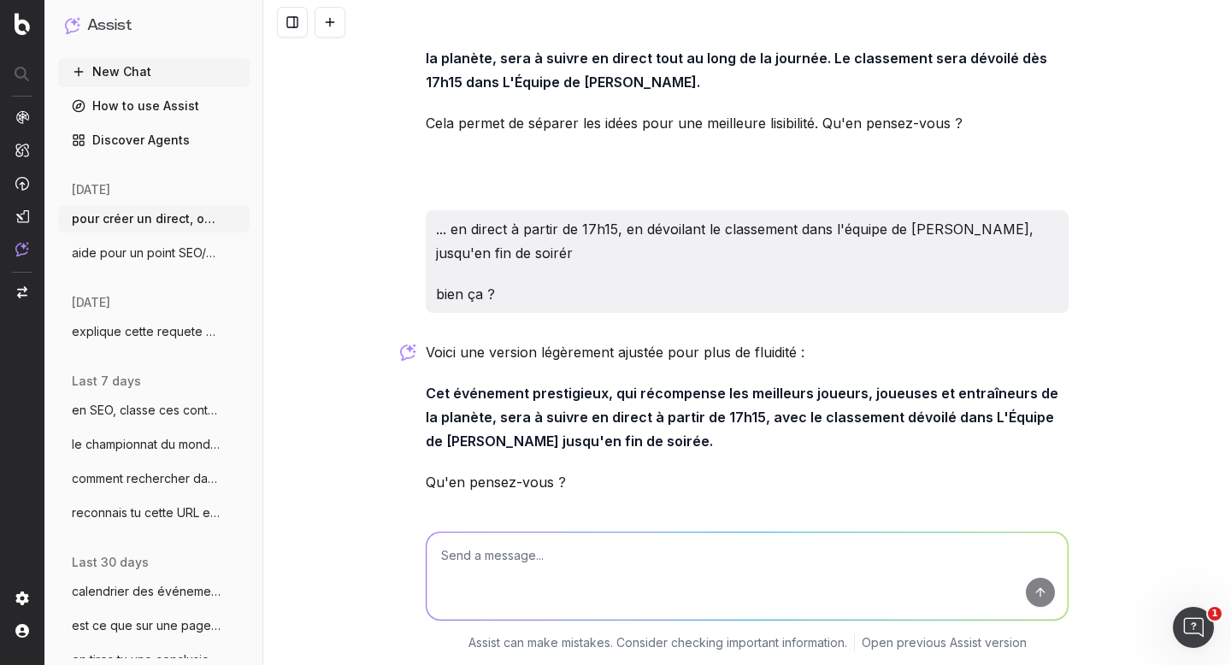
scroll to position [4579, 0]
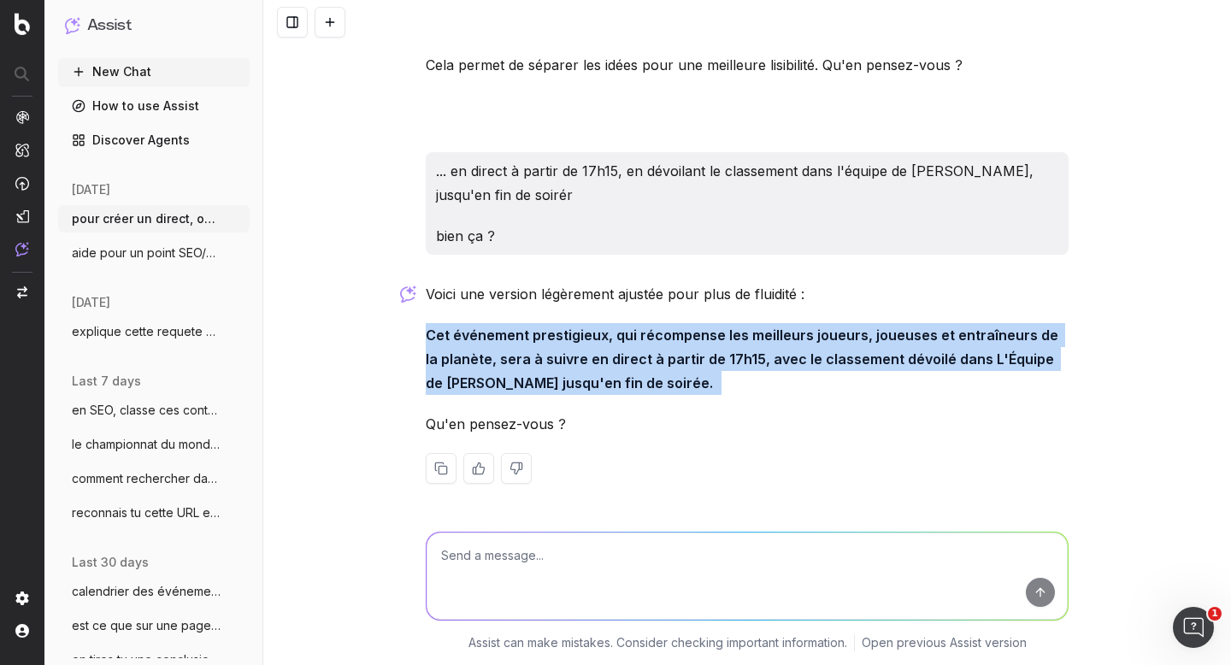
drag, startPoint x: 415, startPoint y: 331, endPoint x: 608, endPoint y: 378, distance: 198.8
copy p "Cet événement prestigieux, qui récompense les meilleurs joueurs, joueuses et en…"
